Goal: Task Accomplishment & Management: Complete application form

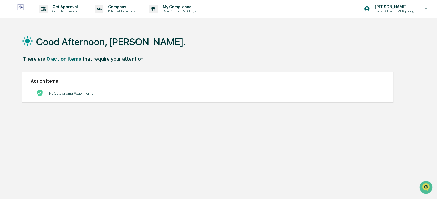
click at [159, 126] on div "Good Afternoon, [PERSON_NAME]. There are 0 action items that require your atten…" at bounding box center [218, 126] width 410 height 199
click at [58, 11] on p "Content & Transactions" at bounding box center [65, 11] width 35 height 4
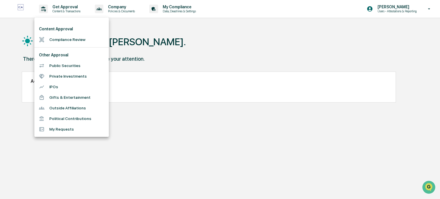
click at [70, 39] on li "Compliance Review" at bounding box center [71, 39] width 74 height 11
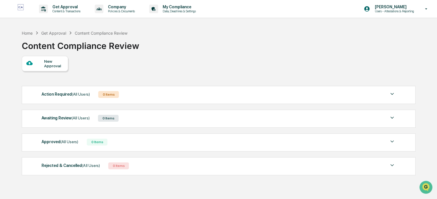
click at [46, 62] on div "New Approval" at bounding box center [53, 63] width 19 height 9
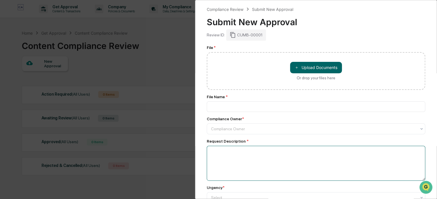
click at [328, 170] on textarea at bounding box center [316, 163] width 218 height 35
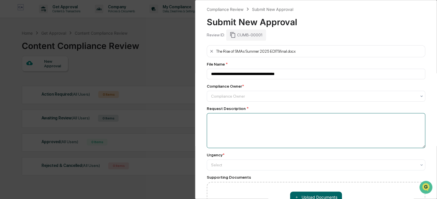
type input "**********"
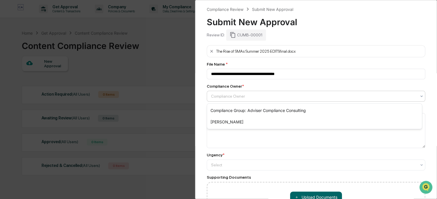
click at [419, 96] on icon at bounding box center [421, 96] width 5 height 5
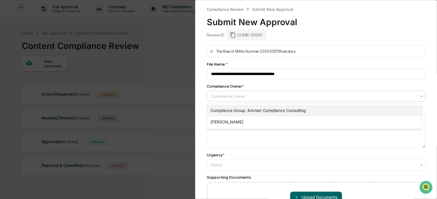
click at [393, 105] on div "Compliance Group: Adviser Compliance Consulting" at bounding box center [314, 110] width 215 height 11
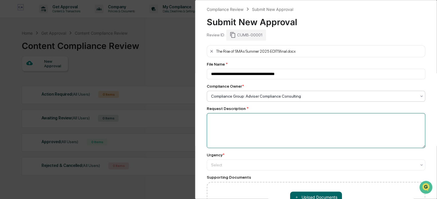
click at [336, 120] on textarea at bounding box center [316, 130] width 218 height 35
type textarea "**********"
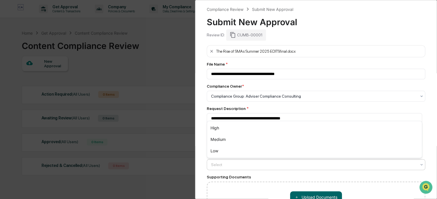
click at [416, 166] on div "Select" at bounding box center [313, 165] width 211 height 8
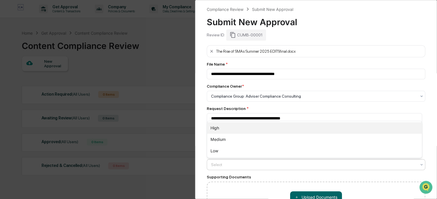
click at [306, 129] on div "High" at bounding box center [314, 127] width 215 height 11
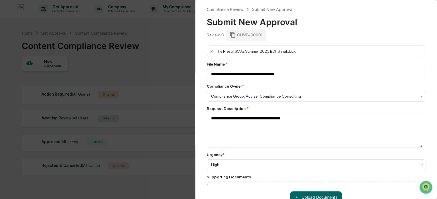
scroll to position [49, 0]
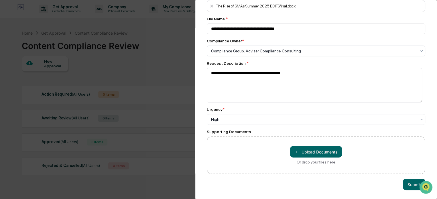
click at [403, 181] on button "Submit" at bounding box center [414, 184] width 22 height 11
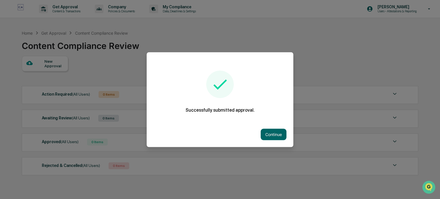
click at [272, 130] on button "Continue" at bounding box center [273, 134] width 26 height 11
